Goal: Browse casually

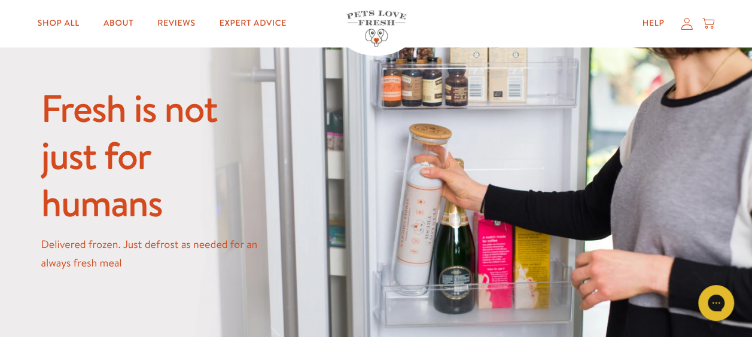
scroll to position [1027, 0]
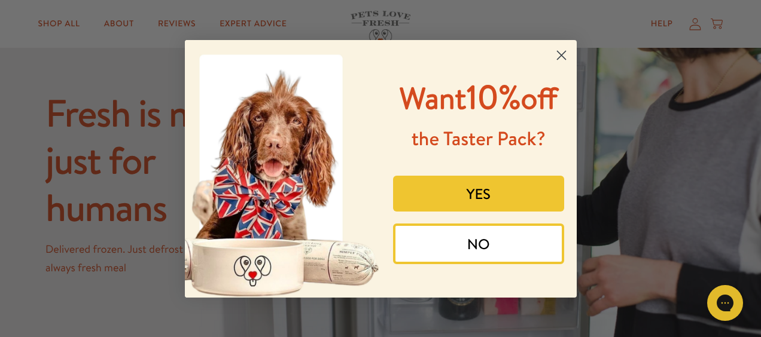
click at [566, 56] on circle "Close dialog" at bounding box center [561, 55] width 20 height 20
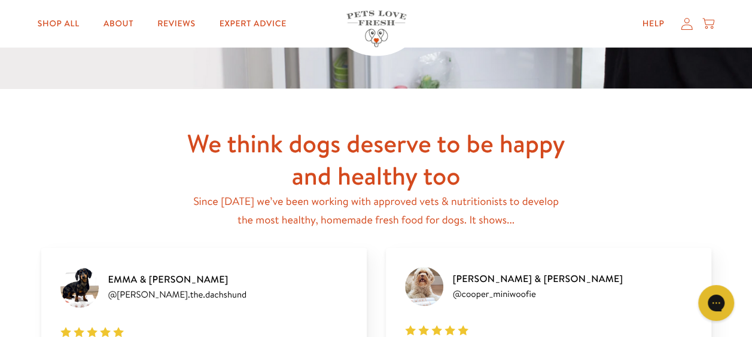
scroll to position [1326, 0]
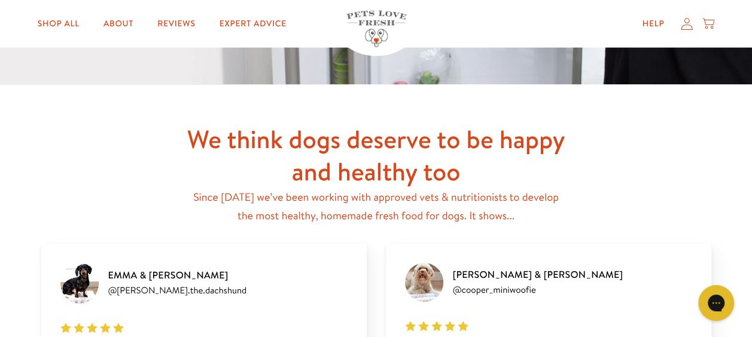
click at [729, 227] on div "We think dogs deserve to be happy and healthy too Since [DATE] we’ve been worki…" at bounding box center [376, 272] width 752 height 374
click at [729, 202] on div "We think dogs deserve to be happy and healthy too Since [DATE] we’ve been worki…" at bounding box center [376, 272] width 752 height 374
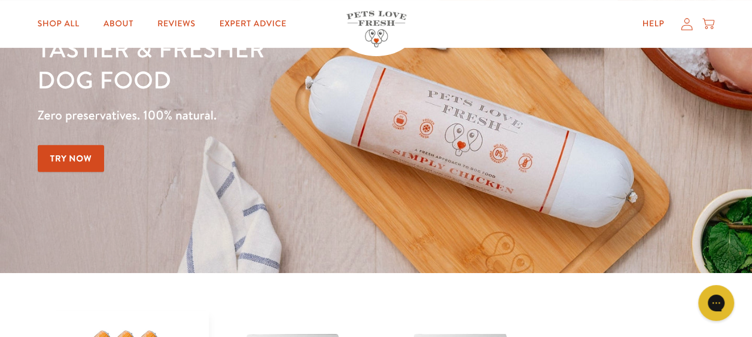
scroll to position [0, 0]
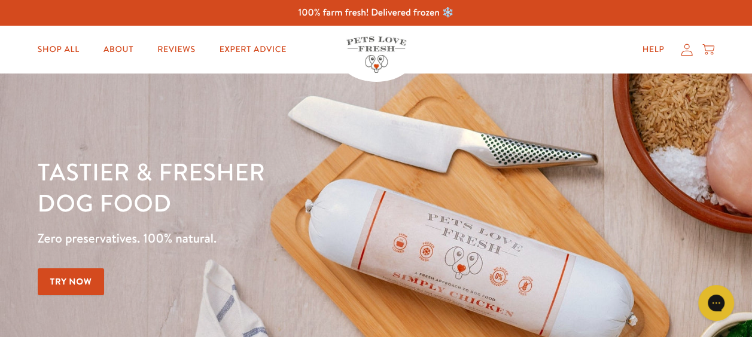
click at [56, 49] on link "Shop All" at bounding box center [58, 50] width 61 height 24
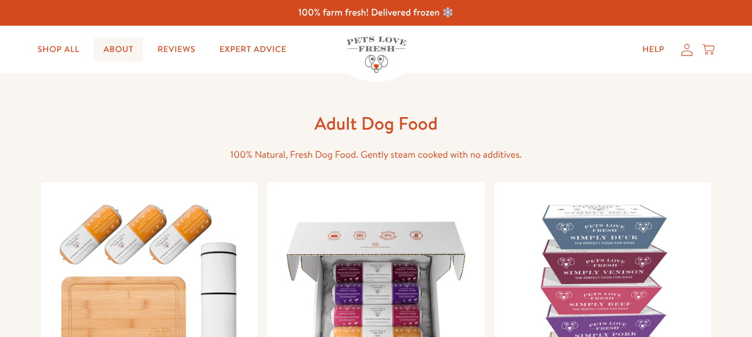
click at [118, 50] on link "About" at bounding box center [118, 50] width 49 height 24
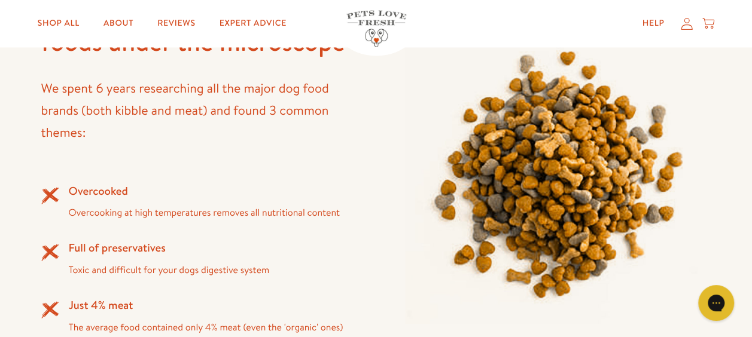
scroll to position [952, 0]
